Goal: Task Accomplishment & Management: Manage account settings

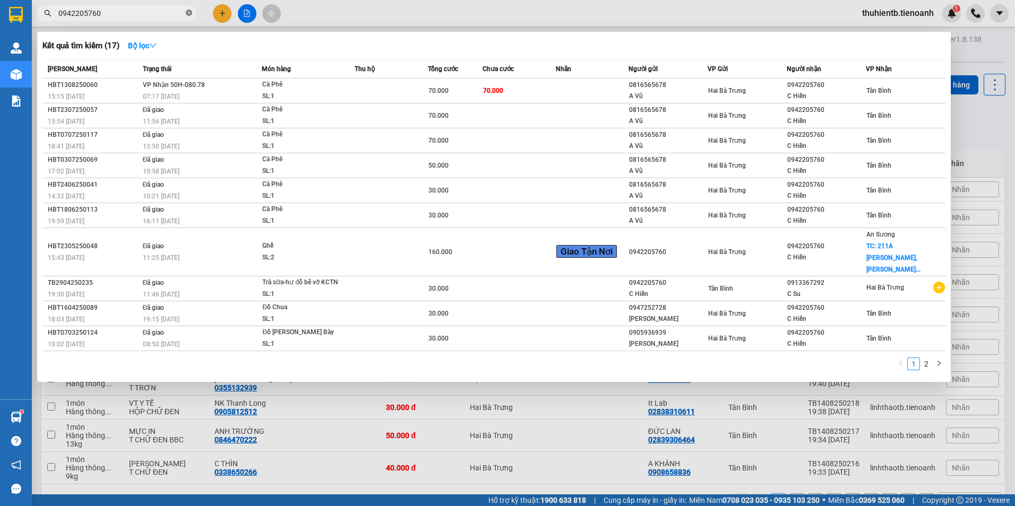
click at [189, 17] on span at bounding box center [189, 13] width 6 height 10
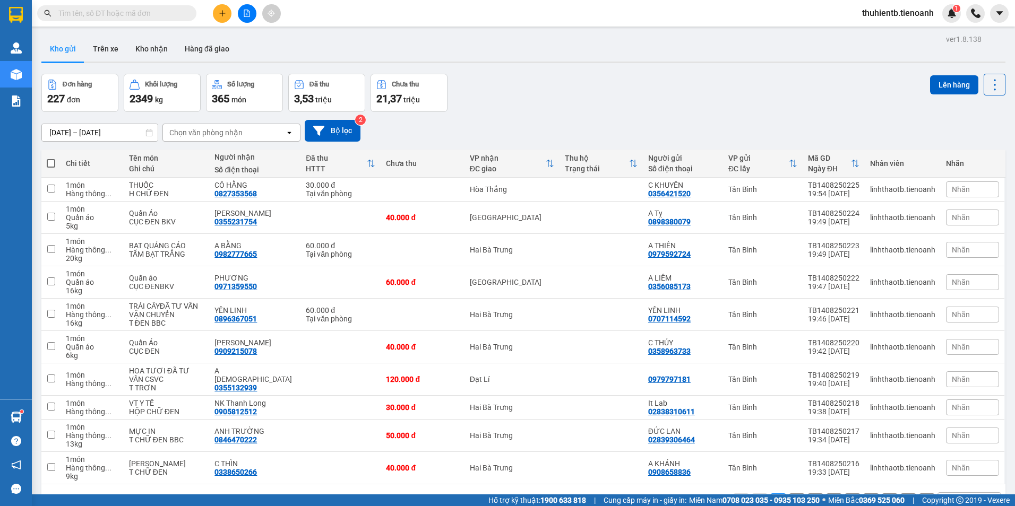
paste input "0793545169"
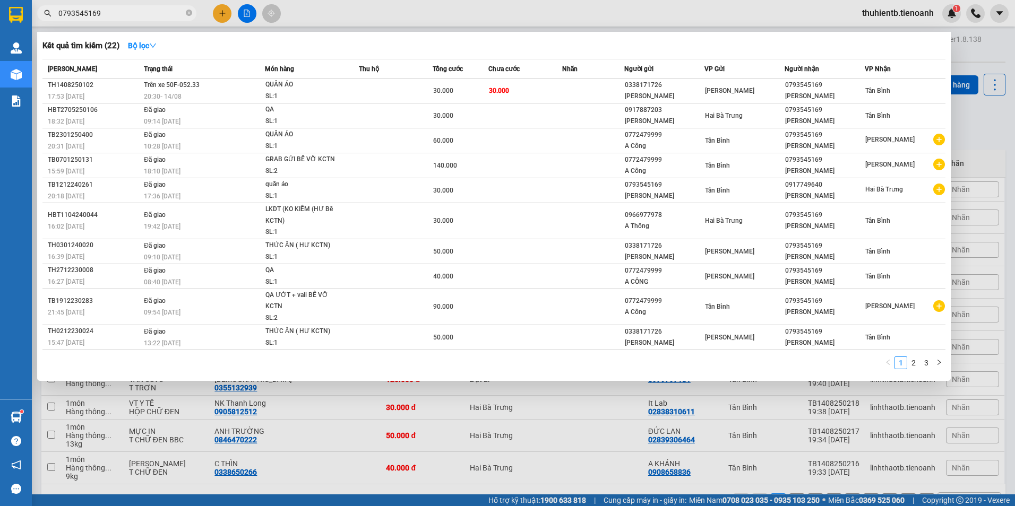
type input "0793545169"
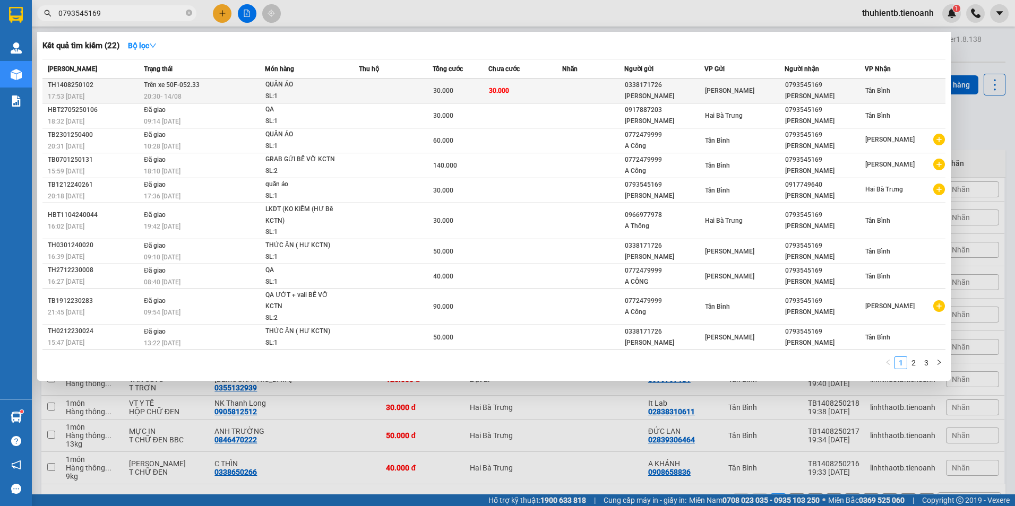
click at [636, 84] on div "0338171726" at bounding box center [664, 85] width 79 height 11
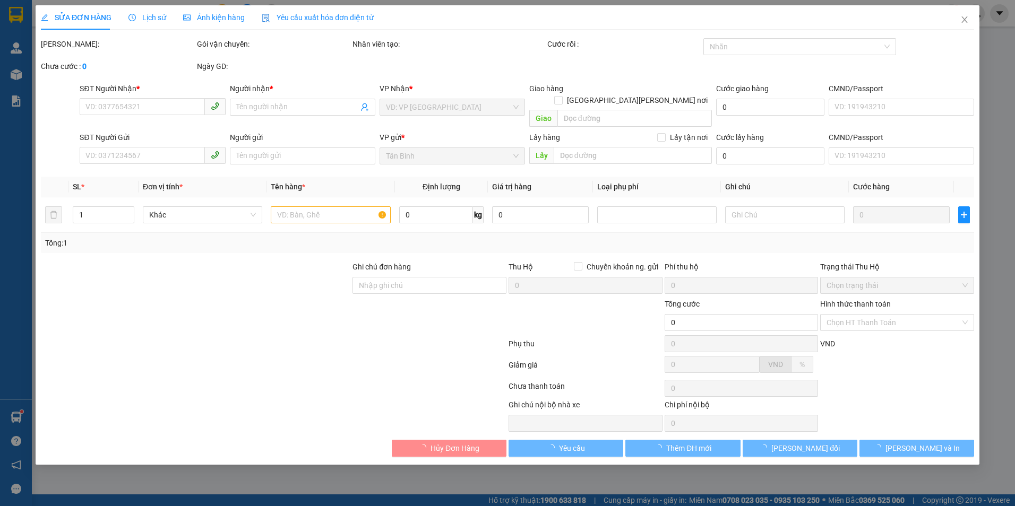
type input "0793545169"
type input "[PERSON_NAME]"
type input "0338171726"
type input "[PERSON_NAME]"
type input "30.000"
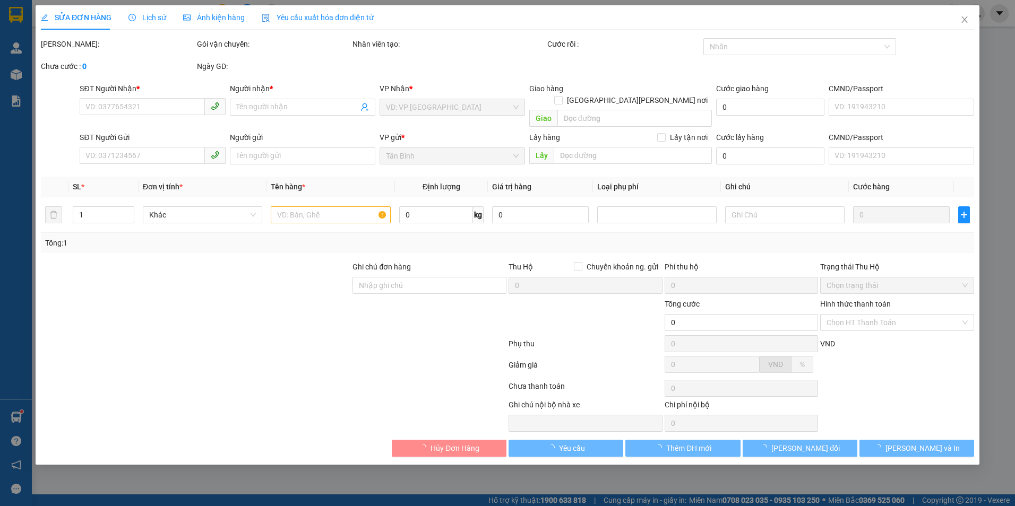
type input "30.000"
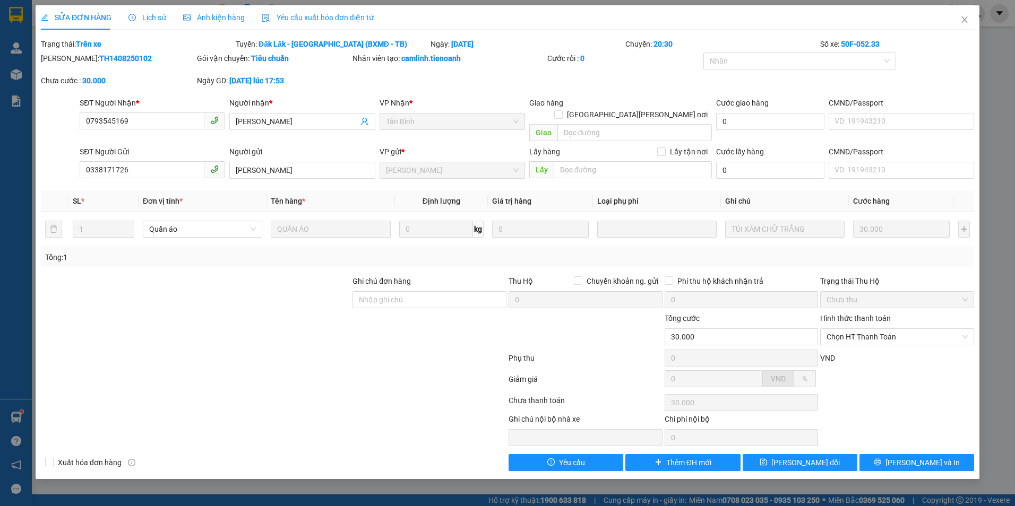
click at [172, 15] on div "SỬA ĐƠN HÀNG Lịch sử Ảnh kiện hàng Yêu cầu xuất hóa đơn điện tử" at bounding box center [207, 17] width 333 height 24
